Goal: Information Seeking & Learning: Learn about a topic

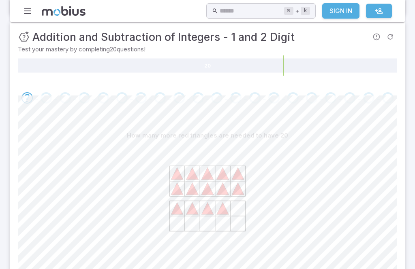
scroll to position [136, 0]
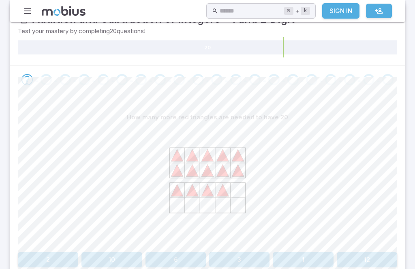
scroll to position [142, 0]
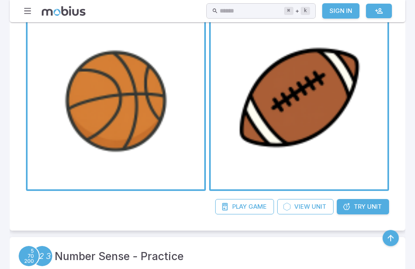
scroll to position [1242, 0]
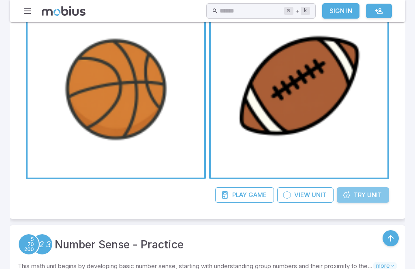
click at [373, 194] on span "Unit" at bounding box center [374, 195] width 15 height 9
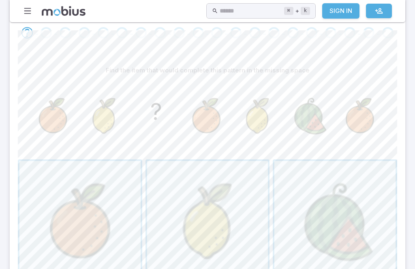
scroll to position [176, 0]
click at [333, 215] on span "button" at bounding box center [334, 221] width 121 height 121
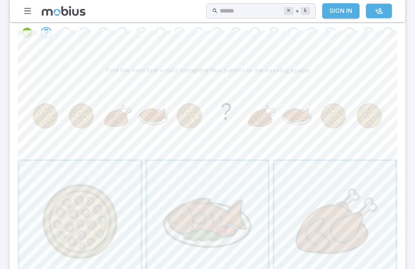
click at [85, 246] on span "button" at bounding box center [79, 221] width 121 height 121
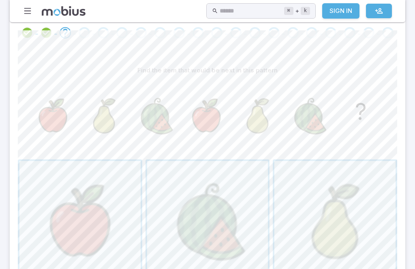
click at [80, 258] on span "button" at bounding box center [79, 221] width 121 height 121
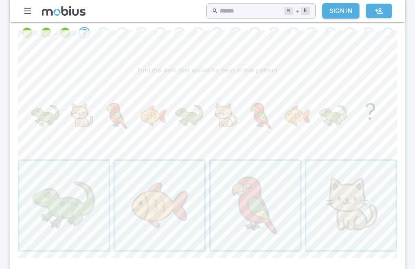
click at [381, 198] on span "button" at bounding box center [350, 205] width 89 height 89
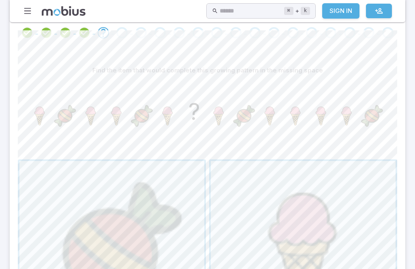
click at [305, 236] on span "button" at bounding box center [303, 253] width 185 height 185
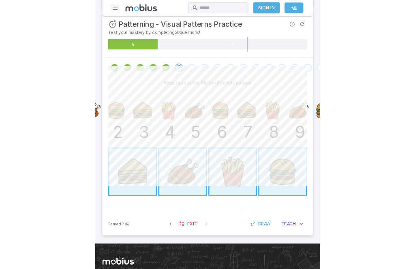
scroll to position [189, 0]
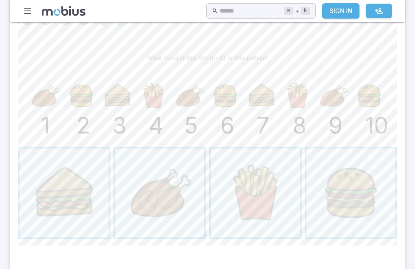
click at [172, 204] on span "button" at bounding box center [159, 193] width 89 height 89
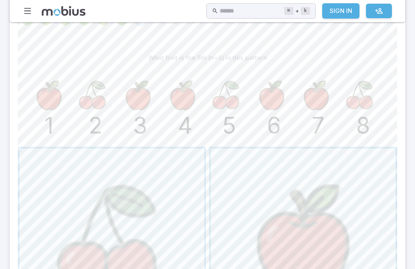
click at [138, 227] on span "button" at bounding box center [111, 241] width 185 height 185
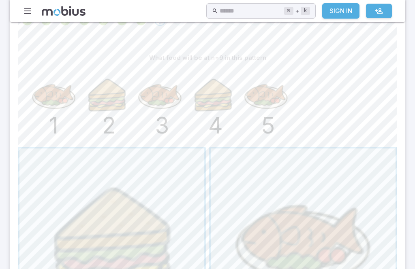
click at [148, 254] on span "button" at bounding box center [111, 241] width 185 height 185
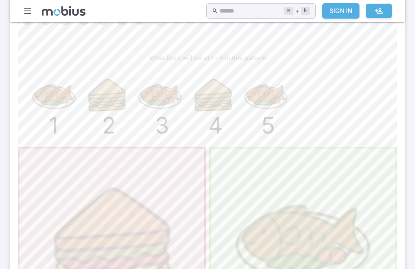
click at [328, 199] on span "button" at bounding box center [303, 241] width 185 height 185
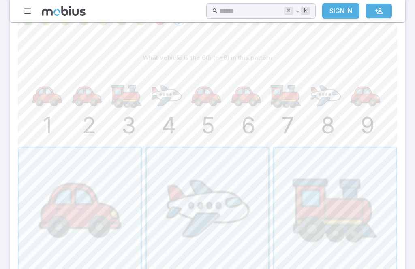
click at [333, 226] on span "button" at bounding box center [334, 209] width 121 height 121
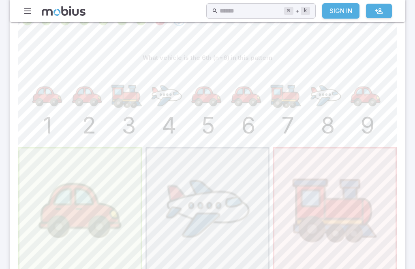
click at [79, 239] on span "button" at bounding box center [79, 209] width 121 height 121
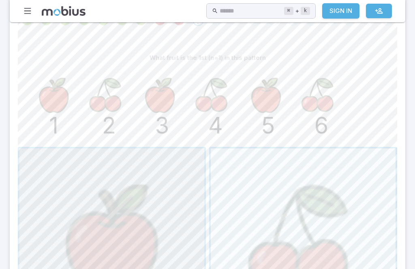
click at [138, 269] on span "button" at bounding box center [111, 241] width 185 height 185
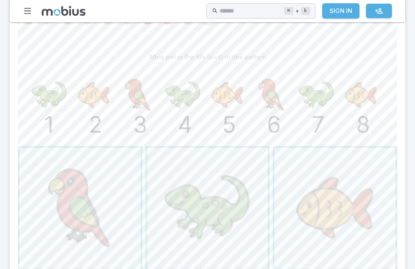
click at [223, 202] on span "button" at bounding box center [207, 208] width 121 height 121
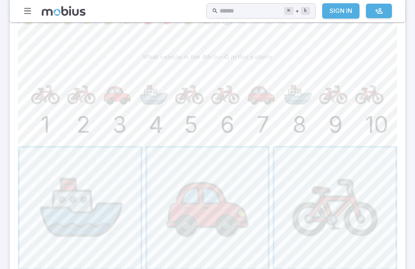
click at [97, 193] on span "button" at bounding box center [79, 208] width 121 height 121
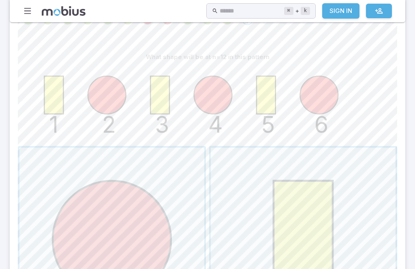
click at [138, 237] on span "button" at bounding box center [111, 240] width 185 height 185
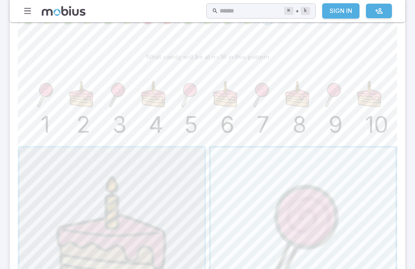
click at [149, 217] on span "button" at bounding box center [111, 240] width 185 height 185
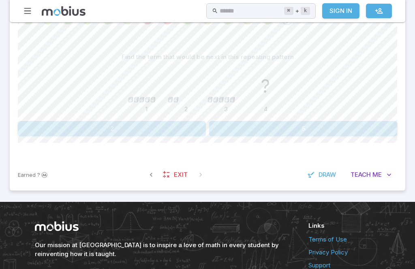
click at [264, 129] on button "5" at bounding box center [303, 128] width 188 height 15
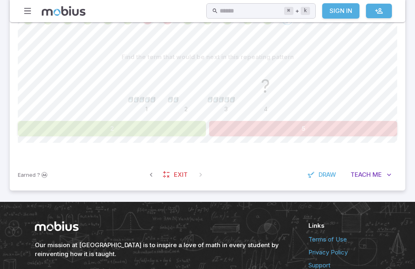
click at [168, 141] on div "Find the term that would be next in this repeating pattern 1 2 3 ? 4 2 5" at bounding box center [207, 96] width 379 height 126
click at [189, 121] on button "2" at bounding box center [112, 128] width 188 height 15
click at [193, 121] on button "2" at bounding box center [112, 128] width 188 height 15
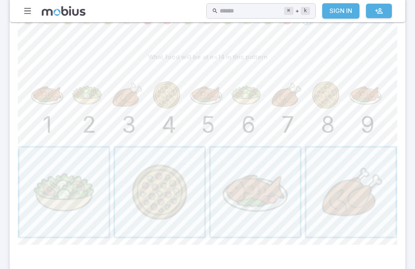
click at [268, 198] on span "button" at bounding box center [255, 192] width 89 height 89
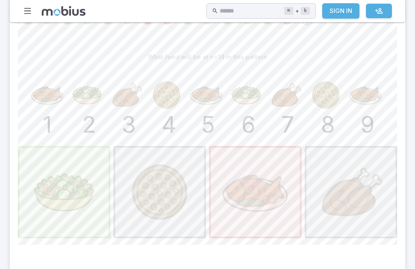
click at [98, 219] on span "button" at bounding box center [63, 192] width 89 height 89
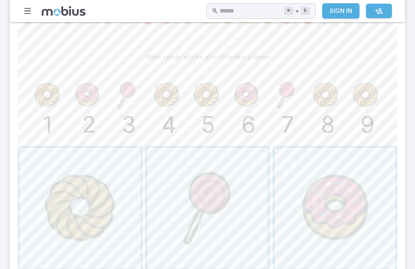
click at [107, 228] on span "button" at bounding box center [79, 208] width 121 height 121
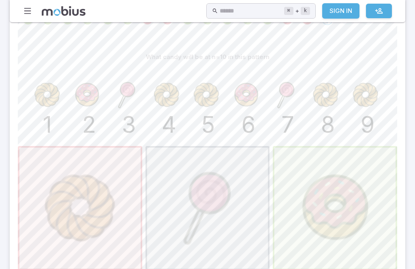
click at [317, 200] on span "button" at bounding box center [334, 208] width 121 height 121
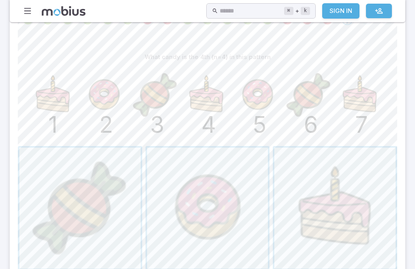
click at [347, 210] on span "button" at bounding box center [334, 208] width 121 height 121
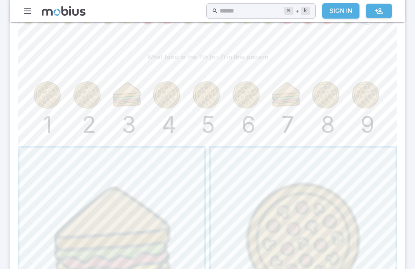
click at [156, 247] on span "button" at bounding box center [111, 240] width 185 height 185
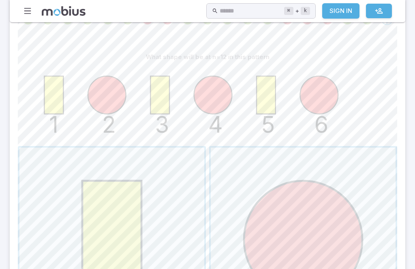
click at [326, 229] on span "button" at bounding box center [303, 240] width 185 height 185
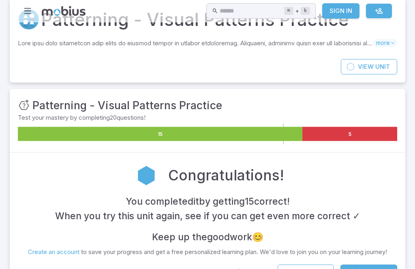
scroll to position [0, 0]
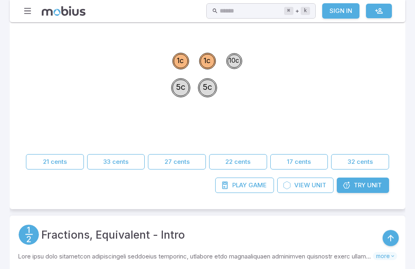
scroll to position [2942, 0]
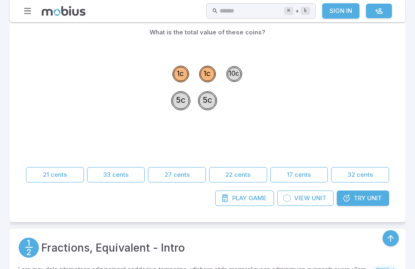
click at [380, 197] on span "Unit" at bounding box center [374, 198] width 15 height 9
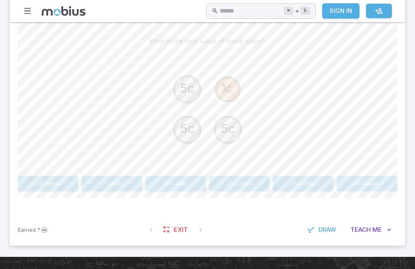
scroll to position [206, 0]
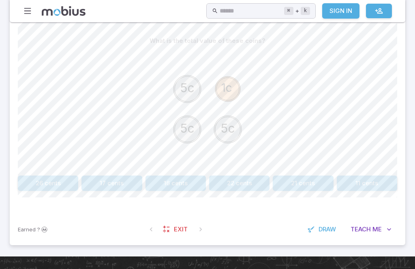
click at [188, 185] on button "16 cents" at bounding box center [175, 183] width 60 height 15
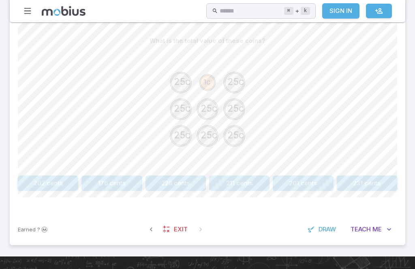
click at [301, 188] on button "201 cents" at bounding box center [303, 183] width 60 height 15
click at [366, 180] on button "60 cents" at bounding box center [367, 183] width 60 height 15
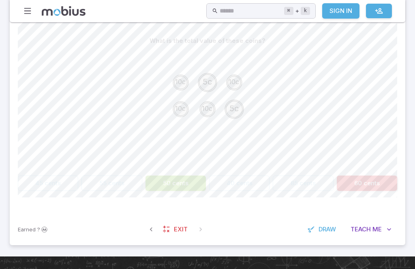
click at [191, 183] on button "50 cents" at bounding box center [175, 183] width 60 height 15
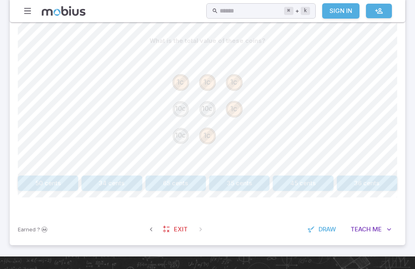
click at [179, 186] on button "65 cents" at bounding box center [175, 183] width 60 height 15
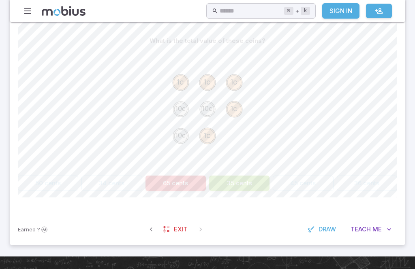
click at [246, 188] on button "35 cents" at bounding box center [239, 183] width 60 height 15
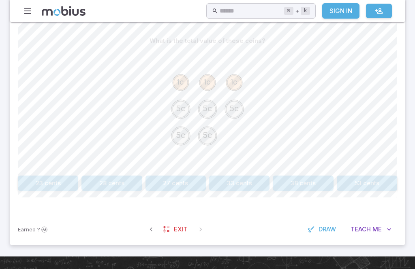
click at [131, 176] on button "28 cents" at bounding box center [111, 183] width 60 height 15
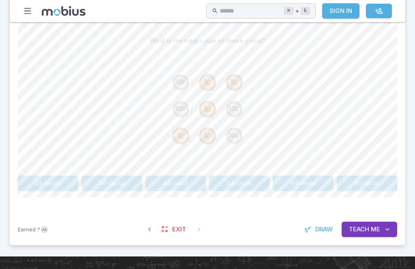
click at [184, 183] on button "45 cents" at bounding box center [175, 183] width 60 height 15
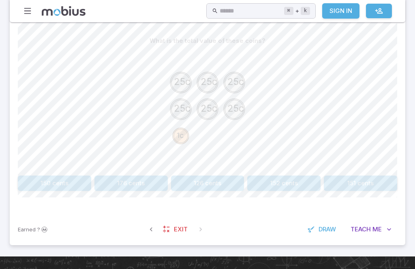
click at [147, 176] on button "176 cents" at bounding box center [130, 183] width 73 height 15
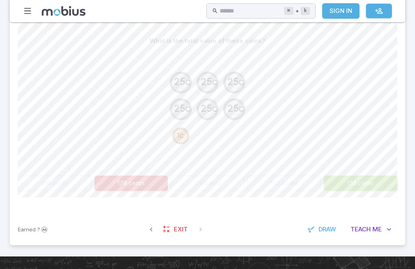
click at [357, 179] on button "151 cents" at bounding box center [360, 183] width 73 height 15
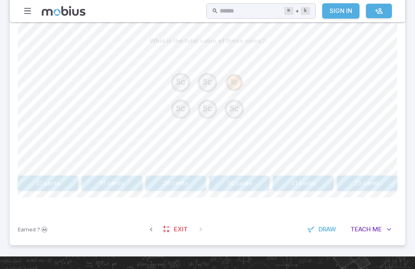
click at [176, 179] on button "26 cents" at bounding box center [175, 183] width 60 height 15
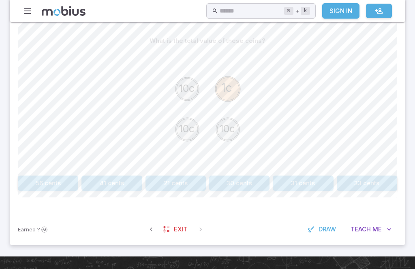
click at [303, 176] on button "31 cents" at bounding box center [303, 183] width 60 height 15
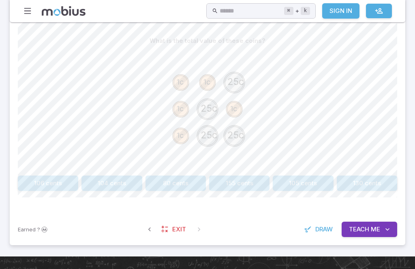
click at [313, 179] on button "105 cents" at bounding box center [303, 183] width 60 height 15
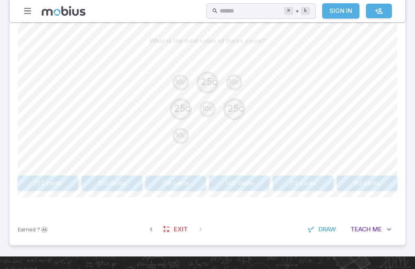
click at [242, 186] on button "140 cents" at bounding box center [239, 183] width 60 height 15
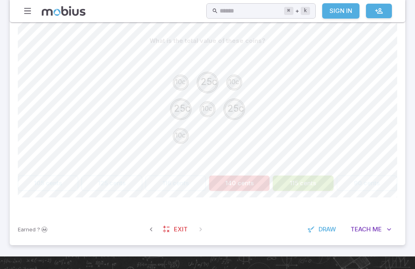
click at [303, 176] on button "115 cents" at bounding box center [303, 183] width 60 height 15
click at [307, 188] on button "115 cents" at bounding box center [303, 183] width 60 height 15
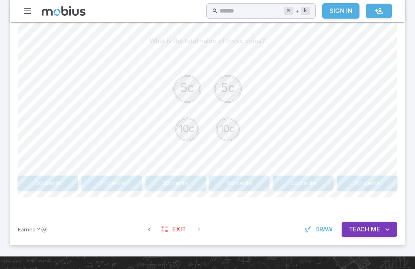
click at [48, 183] on button "30 cents" at bounding box center [48, 183] width 60 height 15
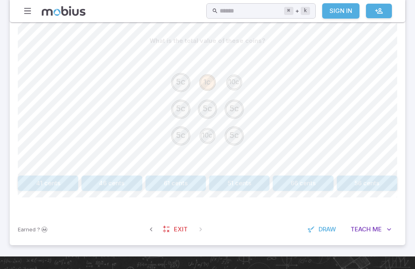
click at [374, 190] on button "56 cents" at bounding box center [367, 183] width 60 height 15
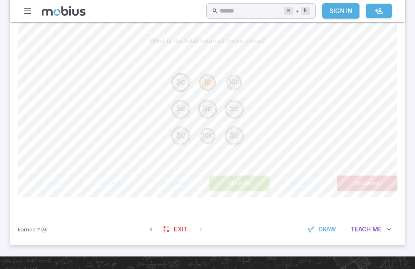
click at [260, 186] on button "51 cents" at bounding box center [239, 183] width 60 height 15
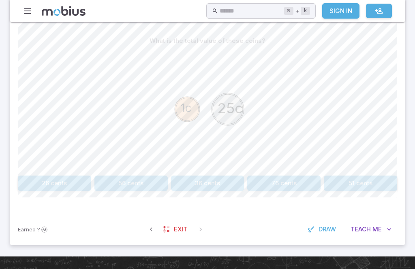
click at [62, 179] on button "26 cents" at bounding box center [54, 183] width 73 height 15
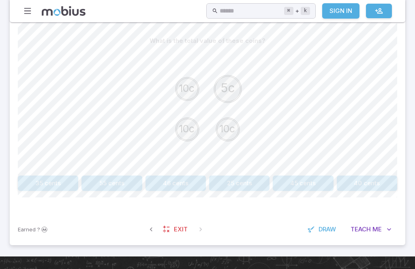
click at [51, 177] on button "35 cents" at bounding box center [48, 183] width 60 height 15
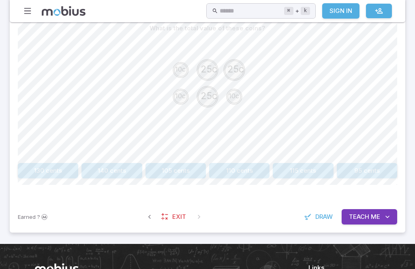
scroll to position [232, 0]
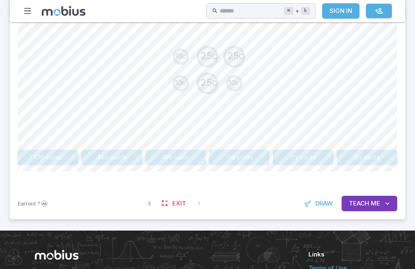
click at [312, 158] on button "115 cents" at bounding box center [303, 157] width 60 height 15
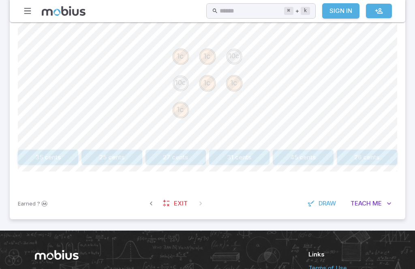
click at [110, 159] on button "25 cents" at bounding box center [111, 157] width 60 height 15
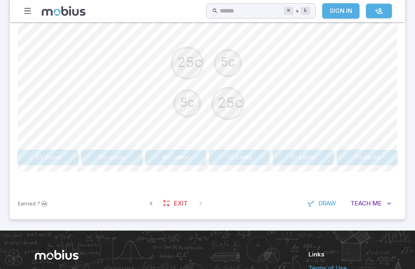
click at [179, 163] on button "60 cents" at bounding box center [175, 157] width 60 height 15
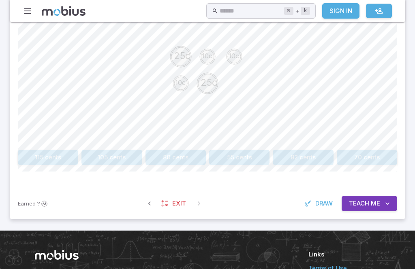
click at [239, 162] on button "55 cents" at bounding box center [239, 157] width 60 height 15
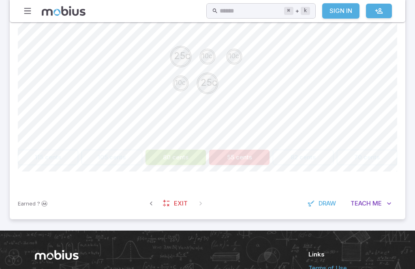
scroll to position [232, 0]
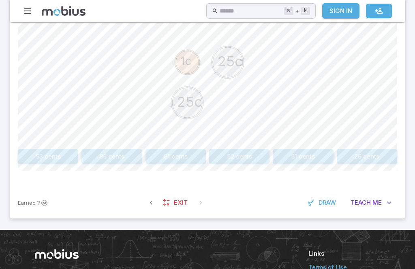
click at [315, 152] on button "51 cents" at bounding box center [303, 156] width 60 height 15
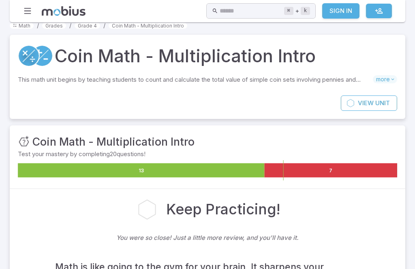
scroll to position [0, 0]
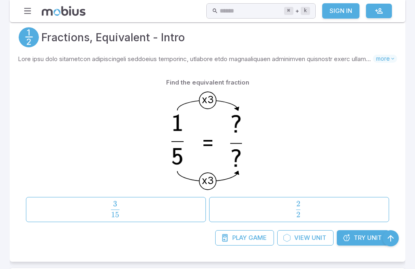
scroll to position [3152, 0]
click at [315, 152] on div "x3 x3 =" at bounding box center [207, 143] width 363 height 104
click at [373, 242] on link "Try Unit" at bounding box center [363, 237] width 52 height 15
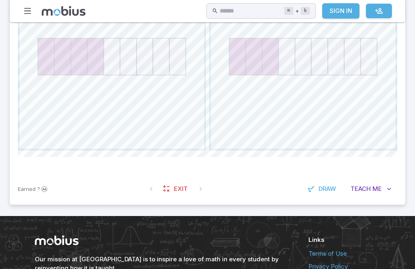
scroll to position [452, 0]
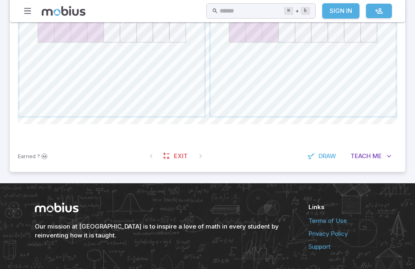
click at [381, 153] on button "Teach Me" at bounding box center [371, 156] width 52 height 15
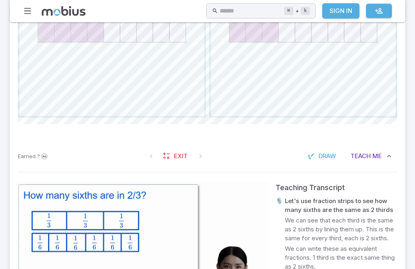
click at [378, 156] on span "Me" at bounding box center [376, 156] width 9 height 9
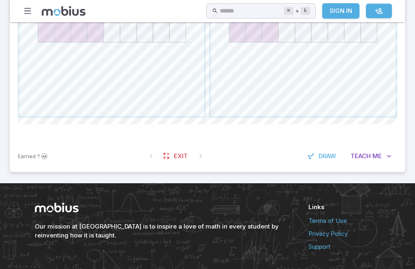
click at [377, 163] on button "Teach Me" at bounding box center [371, 156] width 52 height 15
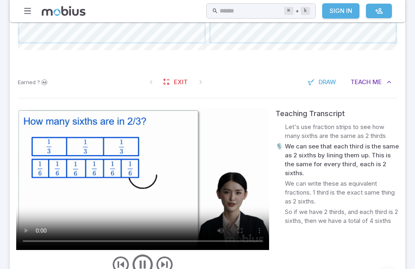
scroll to position [526, 0]
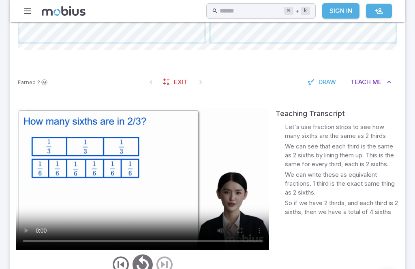
click at [141, 188] on video at bounding box center [142, 179] width 253 height 142
click at [163, 213] on video at bounding box center [142, 179] width 253 height 142
click at [143, 183] on video at bounding box center [142, 179] width 253 height 142
click at [158, 217] on video at bounding box center [142, 179] width 253 height 142
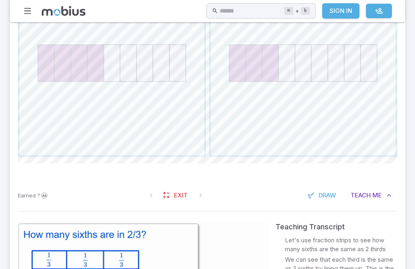
scroll to position [412, 0]
click at [184, 197] on span "Exit" at bounding box center [181, 195] width 14 height 9
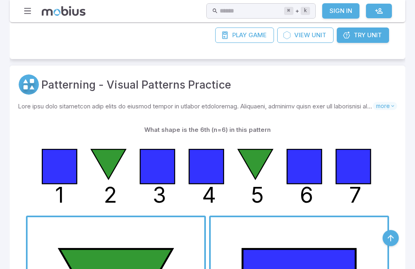
scroll to position [941, 0]
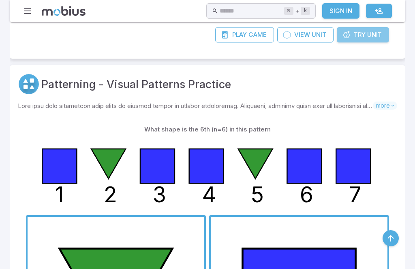
click at [372, 31] on span "Unit" at bounding box center [374, 34] width 15 height 9
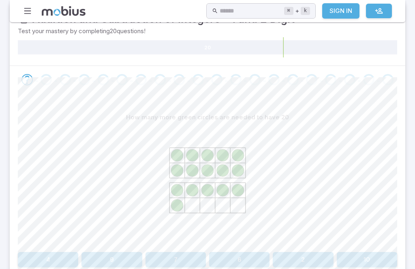
scroll to position [155, 0]
click at [55, 252] on button "4" at bounding box center [48, 259] width 60 height 15
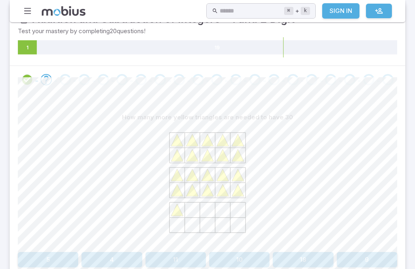
click at [369, 252] on button "9" at bounding box center [367, 259] width 60 height 15
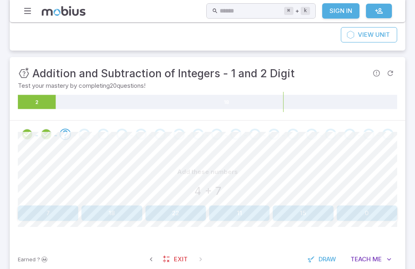
scroll to position [100, 0]
click at [242, 218] on button "11" at bounding box center [239, 213] width 60 height 15
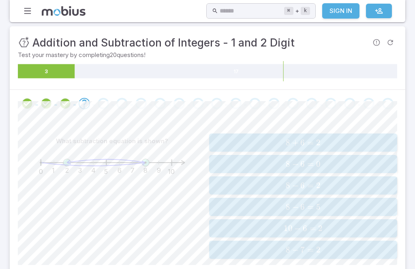
scroll to position [139, 0]
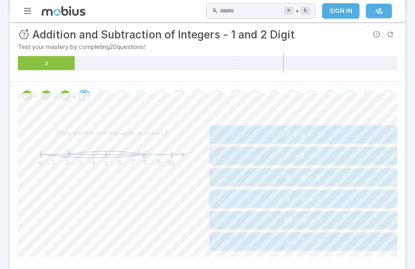
click at [364, 139] on div "8 + 6 = 2 8 + 6 = 2 8 + 6 = 2" at bounding box center [302, 135] width 183 height 12
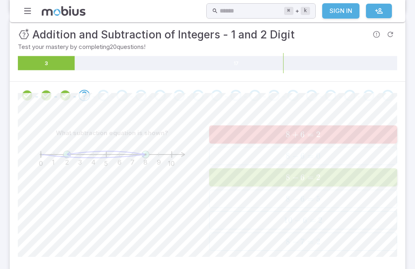
click at [359, 179] on span "8 − 6 = 2" at bounding box center [302, 178] width 183 height 10
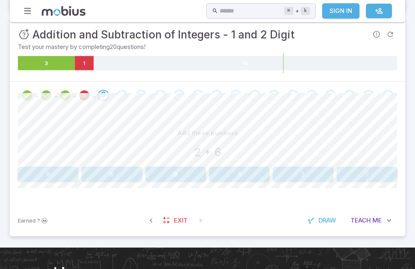
click at [48, 167] on button "8" at bounding box center [48, 174] width 60 height 15
click at [166, 171] on button "14" at bounding box center [175, 174] width 60 height 15
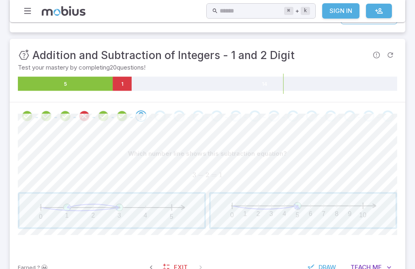
scroll to position [117, 0]
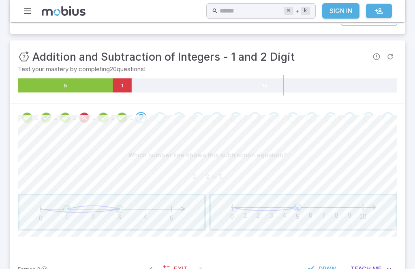
click at [172, 207] on span "button" at bounding box center [111, 213] width 185 height 34
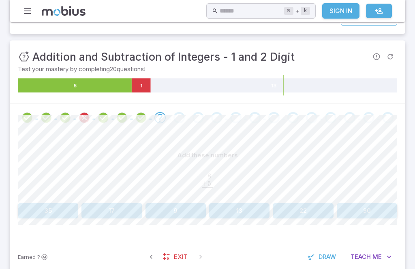
click at [235, 206] on button "13" at bounding box center [239, 210] width 60 height 15
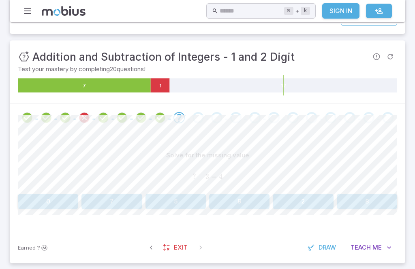
click at [115, 196] on button "7" at bounding box center [111, 201] width 60 height 15
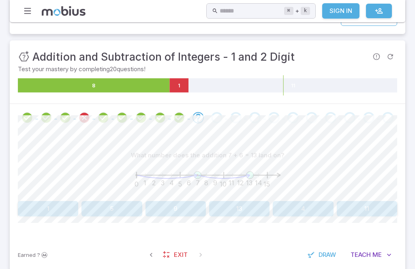
click at [381, 248] on button "Teach Me" at bounding box center [371, 254] width 52 height 15
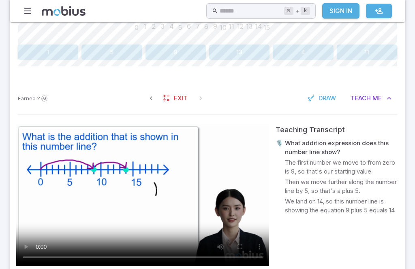
scroll to position [273, 0]
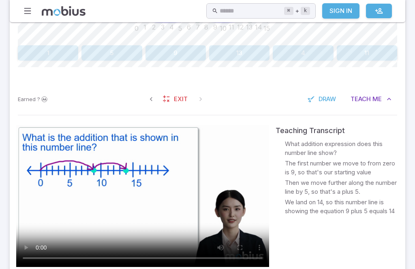
click at [219, 237] on video at bounding box center [142, 196] width 253 height 142
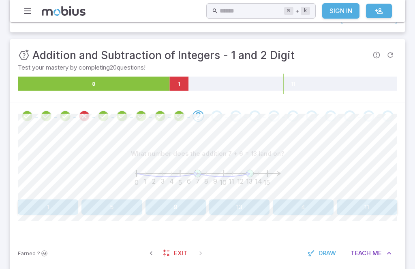
scroll to position [119, 0]
click at [253, 201] on button "13" at bounding box center [239, 207] width 60 height 15
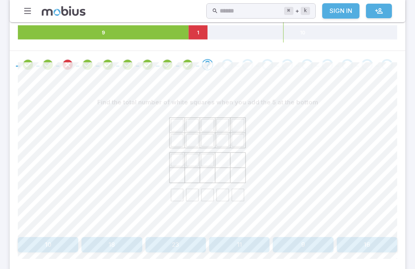
scroll to position [195, 0]
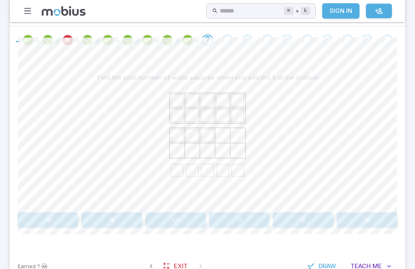
click at [245, 215] on button "11" at bounding box center [239, 220] width 60 height 15
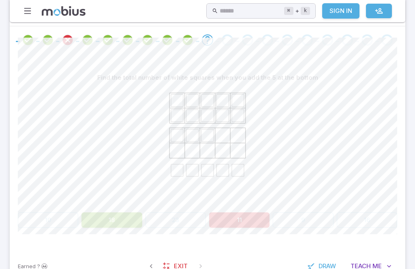
click at [126, 233] on div "Find the total number of white squares when you add the 5 at the bottom 10 18 2…" at bounding box center [207, 152] width 379 height 197
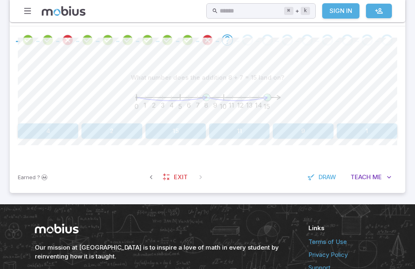
click at [122, 217] on div "Our mission at [GEOGRAPHIC_DATA] is to inspire a love of math in every student …" at bounding box center [207, 248] width 364 height 87
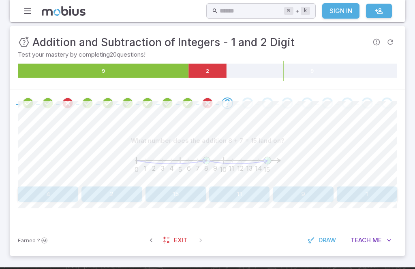
scroll to position [131, 0]
click at [183, 192] on button "15" at bounding box center [175, 194] width 60 height 15
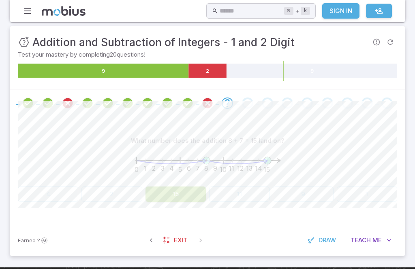
scroll to position [132, 0]
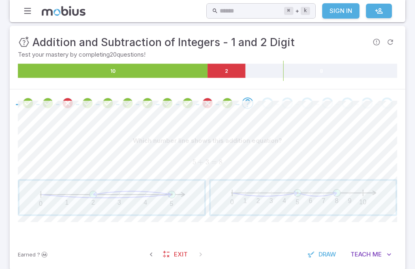
click at [337, 201] on span "button" at bounding box center [303, 198] width 185 height 34
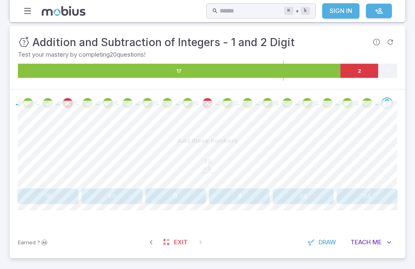
click at [372, 197] on button "24" at bounding box center [367, 196] width 60 height 15
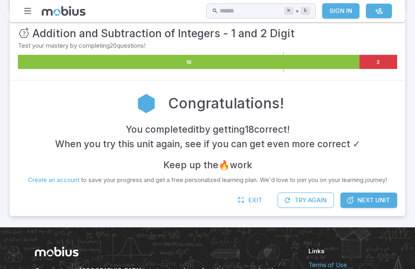
scroll to position [141, 0]
click at [380, 201] on span "Next Unit" at bounding box center [373, 200] width 32 height 9
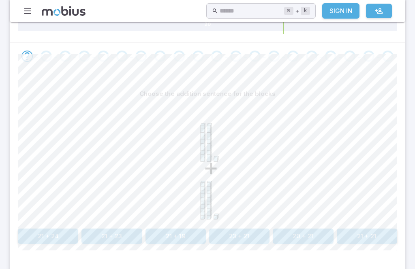
scroll to position [179, 0]
click at [368, 253] on div "Choose the addition sentence for the blocks + 21 + 24 21 + 23 21 + 19 23 + 21 2…" at bounding box center [207, 168] width 379 height 197
click at [375, 231] on button "21 + 21" at bounding box center [367, 236] width 60 height 15
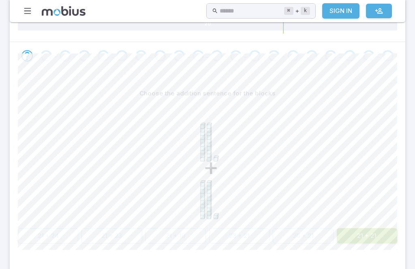
scroll to position [179, 0]
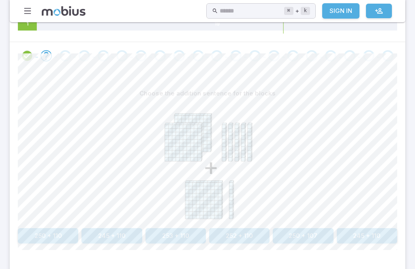
click at [373, 229] on button "245 + 110" at bounding box center [367, 235] width 60 height 15
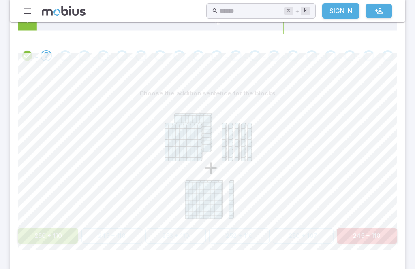
click at [48, 228] on button "250 + 110" at bounding box center [48, 235] width 60 height 15
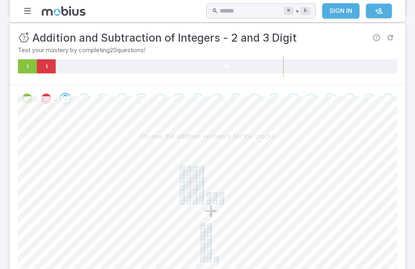
scroll to position [138, 0]
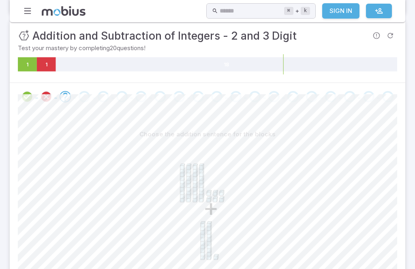
click at [54, 260] on div "+" at bounding box center [207, 204] width 379 height 124
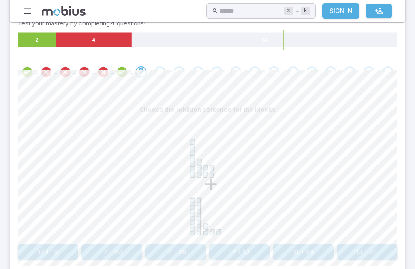
scroll to position [305, 0]
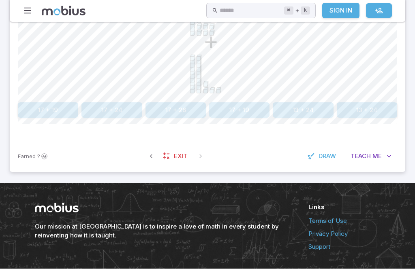
click at [377, 152] on span "Me" at bounding box center [376, 156] width 9 height 9
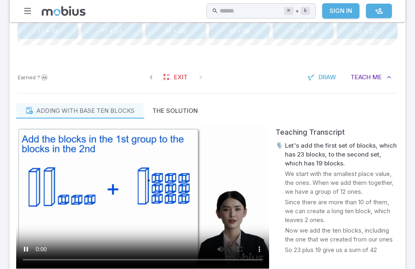
scroll to position [384, 0]
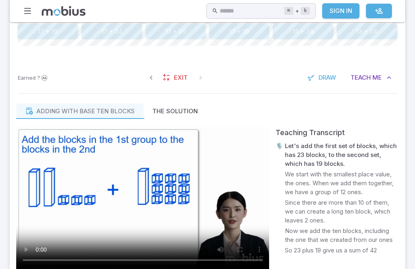
click at [165, 245] on video at bounding box center [142, 198] width 253 height 142
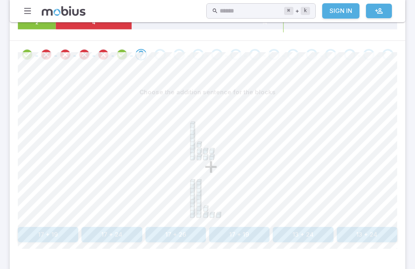
scroll to position [183, 0]
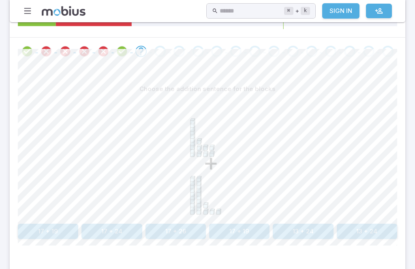
click at [117, 247] on div "Choose the addition sentence for the blocks + 17 + 19 17 + 24 17 + 26 17 + 19 1…" at bounding box center [207, 164] width 379 height 197
click at [117, 247] on div "Choose the addition sentence for the blocks + 17 + 19 17 + 24 17 + 26 17 + 19 1…" at bounding box center [207, 163] width 379 height 197
click at [123, 235] on button "17 + 24" at bounding box center [111, 231] width 60 height 15
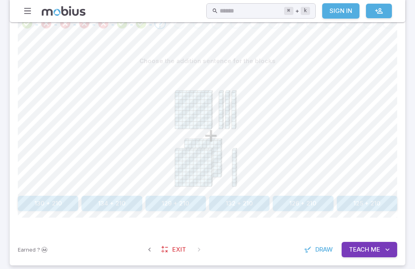
scroll to position [211, 0]
click at [44, 196] on button "130 + 210" at bounding box center [48, 203] width 60 height 15
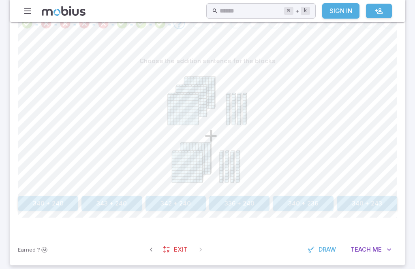
click at [113, 204] on button "343 + 240" at bounding box center [111, 203] width 60 height 15
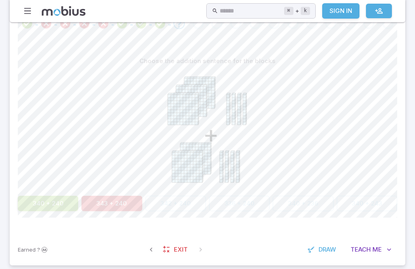
click at [63, 196] on button "340 + 240" at bounding box center [48, 203] width 60 height 15
click at [59, 202] on button "340 + 240" at bounding box center [48, 203] width 60 height 15
